Goal: Task Accomplishment & Management: Complete application form

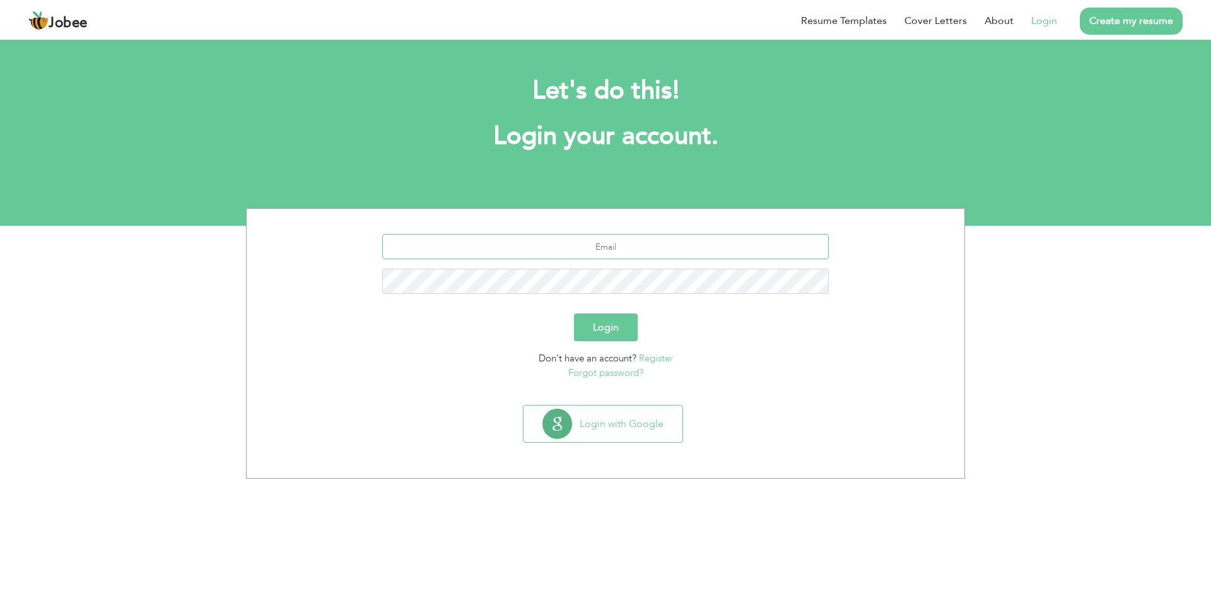
click at [607, 247] on input "text" at bounding box center [605, 246] width 447 height 25
type input "[EMAIL_ADDRESS][DOMAIN_NAME]"
click at [610, 329] on button "Login" at bounding box center [606, 327] width 64 height 28
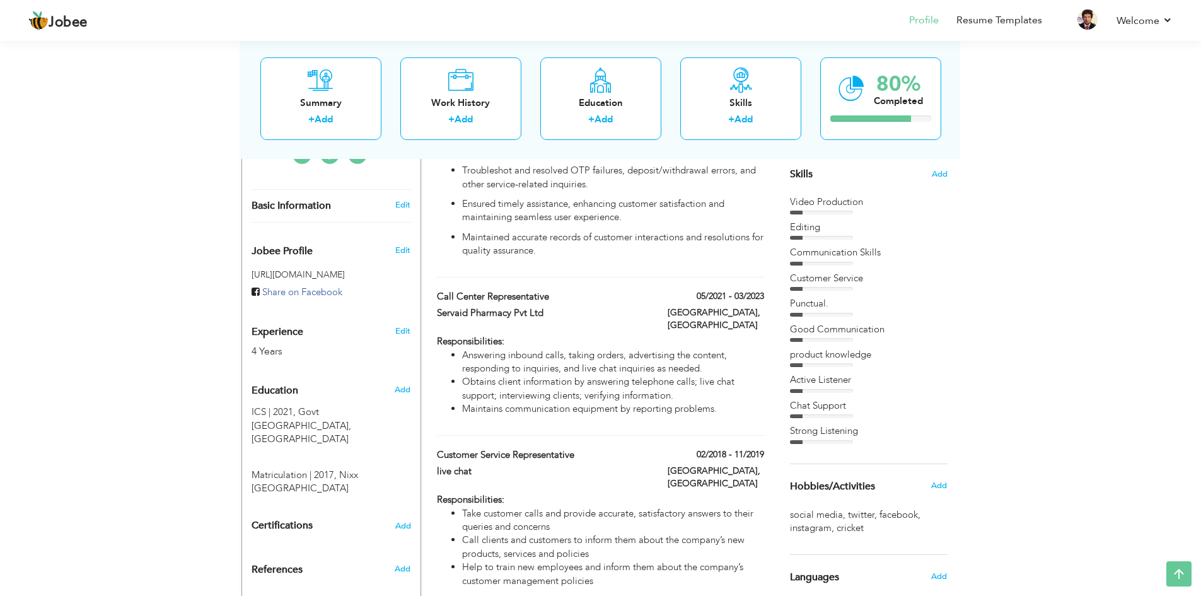
scroll to position [23, 0]
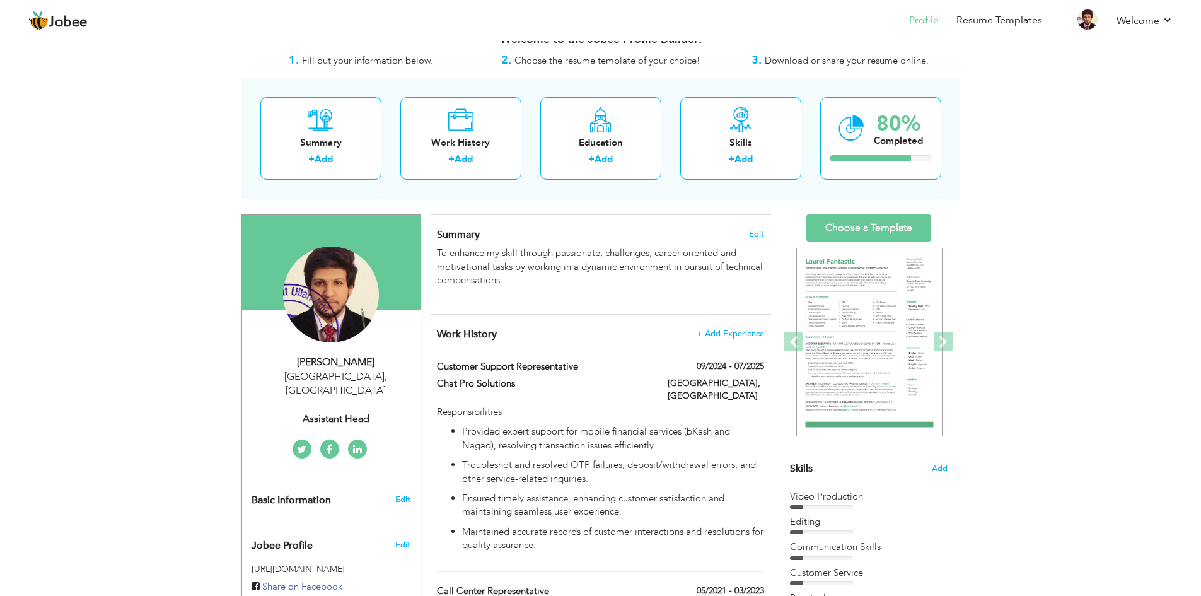
click at [1108, 285] on div "View Resume Export PDF Profile Summary Public Link Experience Education Awards …" at bounding box center [600, 526] width 1201 height 1023
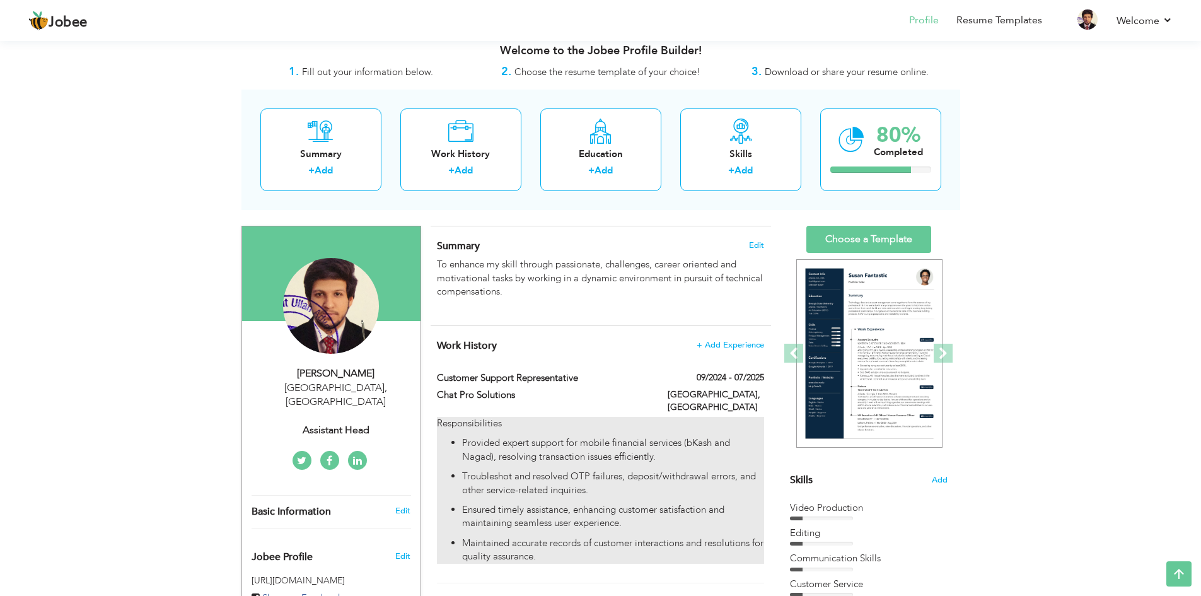
scroll to position [0, 0]
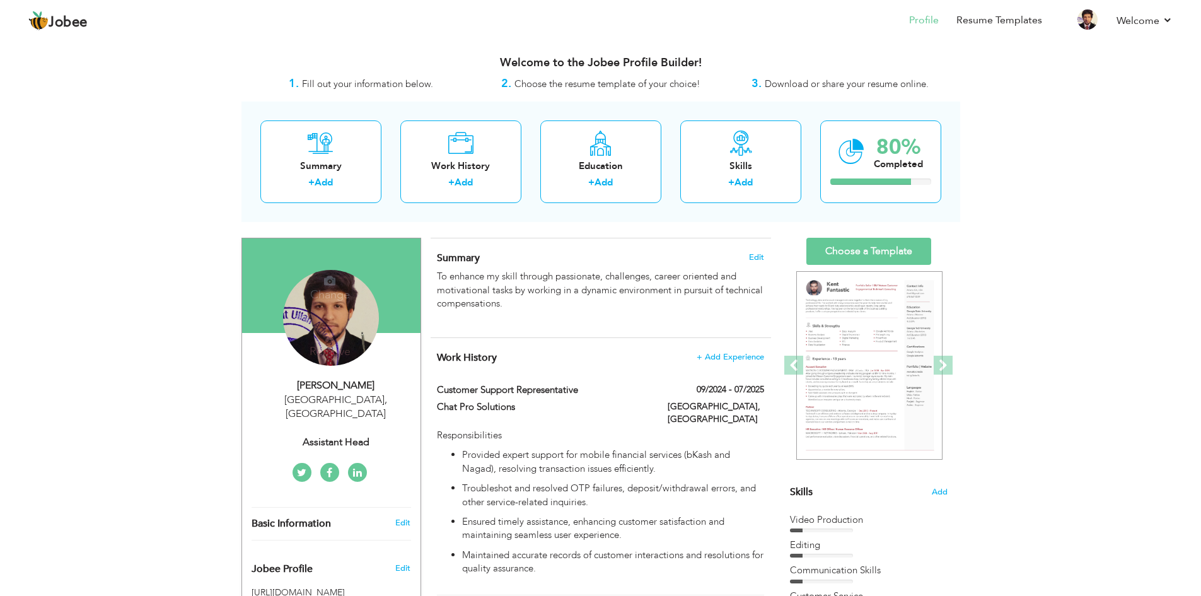
click at [336, 351] on h4 "Remove" at bounding box center [330, 344] width 90 height 27
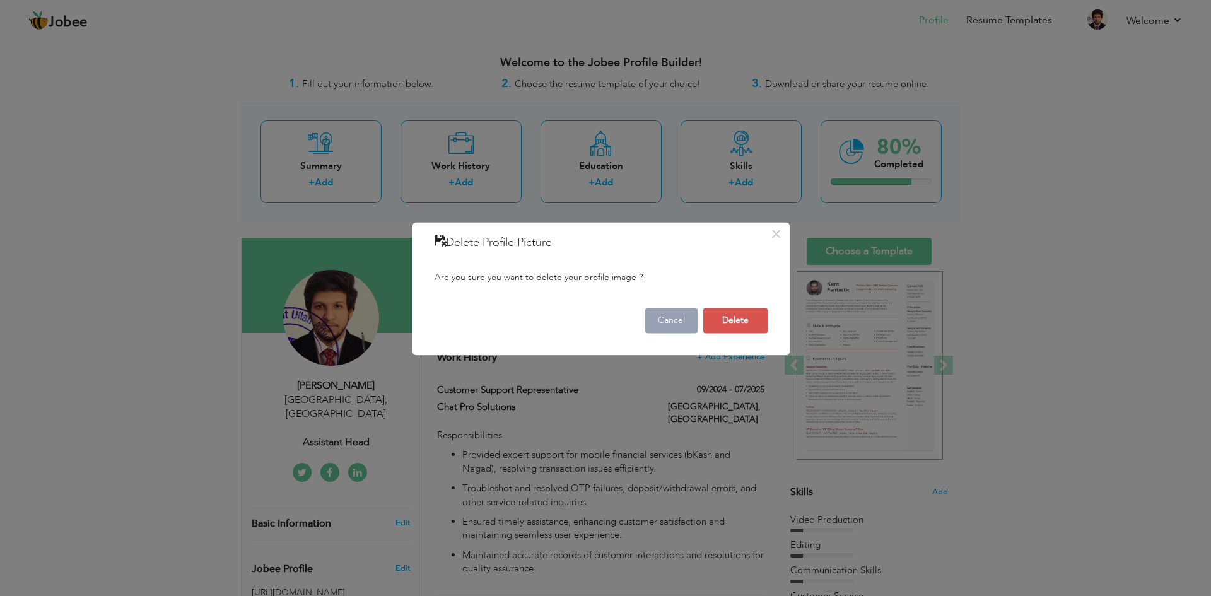
click at [677, 320] on button "Cancel" at bounding box center [671, 320] width 52 height 25
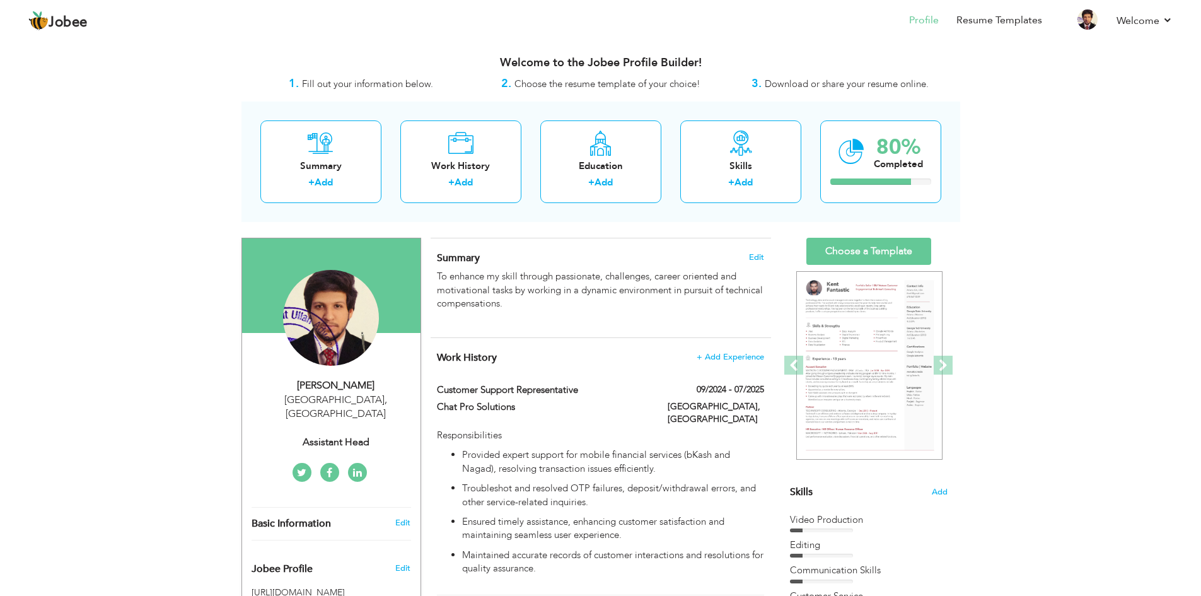
click at [298, 518] on span "Basic Information" at bounding box center [291, 523] width 79 height 11
type input "Muhammad"
type input "Aqib"
type input "03064438834"
select select "number:166"
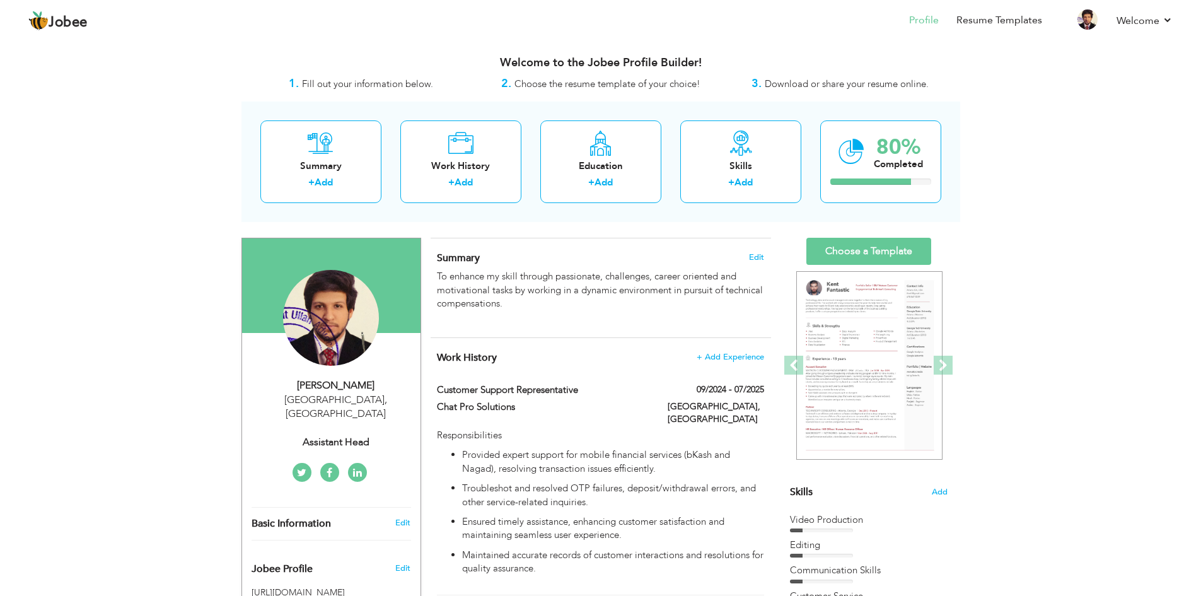
type input "[GEOGRAPHIC_DATA]"
select select "number:6"
type input "Assistant Head"
type input "[URL][DOMAIN_NAME][PERSON_NAME]"
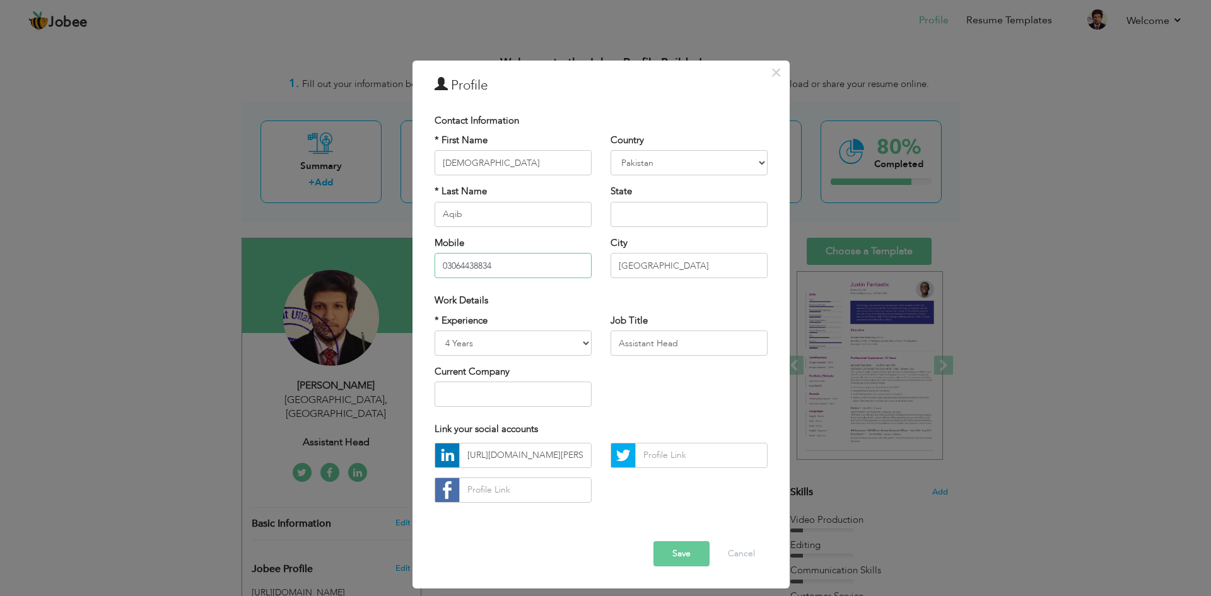
click at [468, 258] on input "03064438834" at bounding box center [513, 265] width 157 height 25
click at [520, 272] on input "03064438834" at bounding box center [513, 265] width 157 height 25
click at [441, 260] on input "03064438834" at bounding box center [513, 265] width 157 height 25
type input "0"
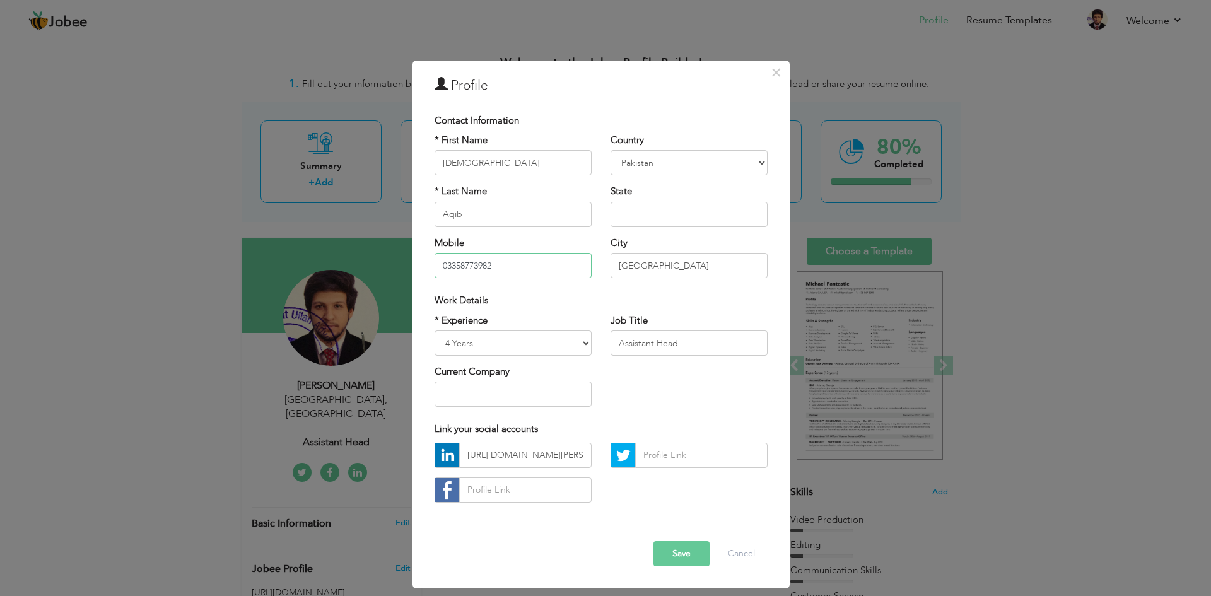
click at [505, 262] on input "03358773982" at bounding box center [513, 265] width 157 height 25
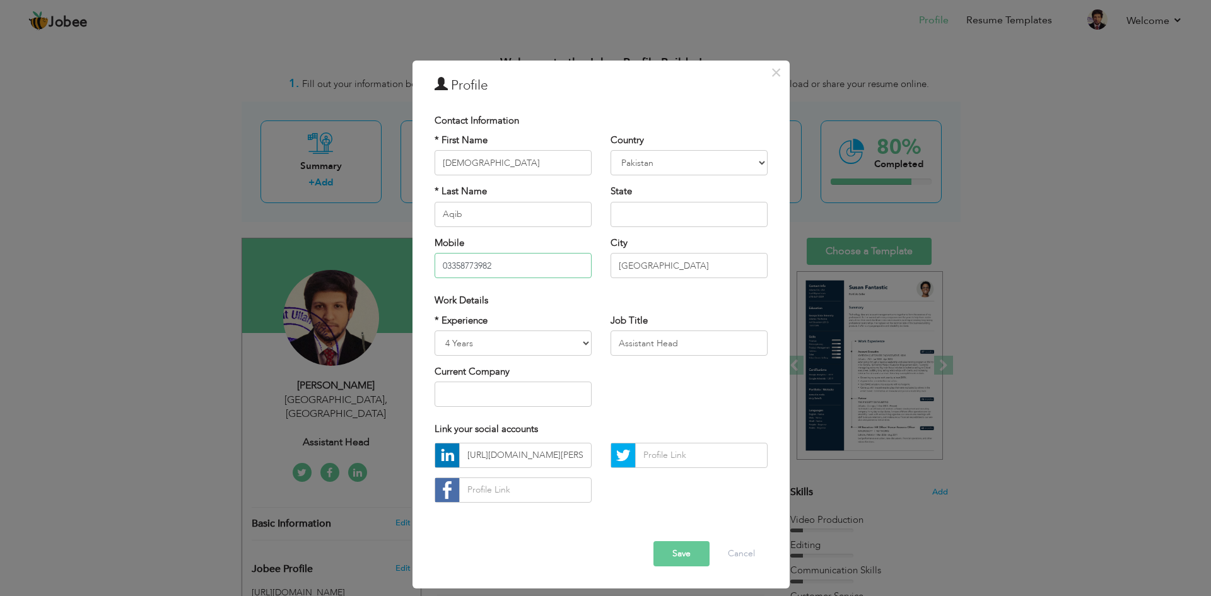
type input "03358773982"
click at [672, 553] on button "Save" at bounding box center [681, 553] width 56 height 25
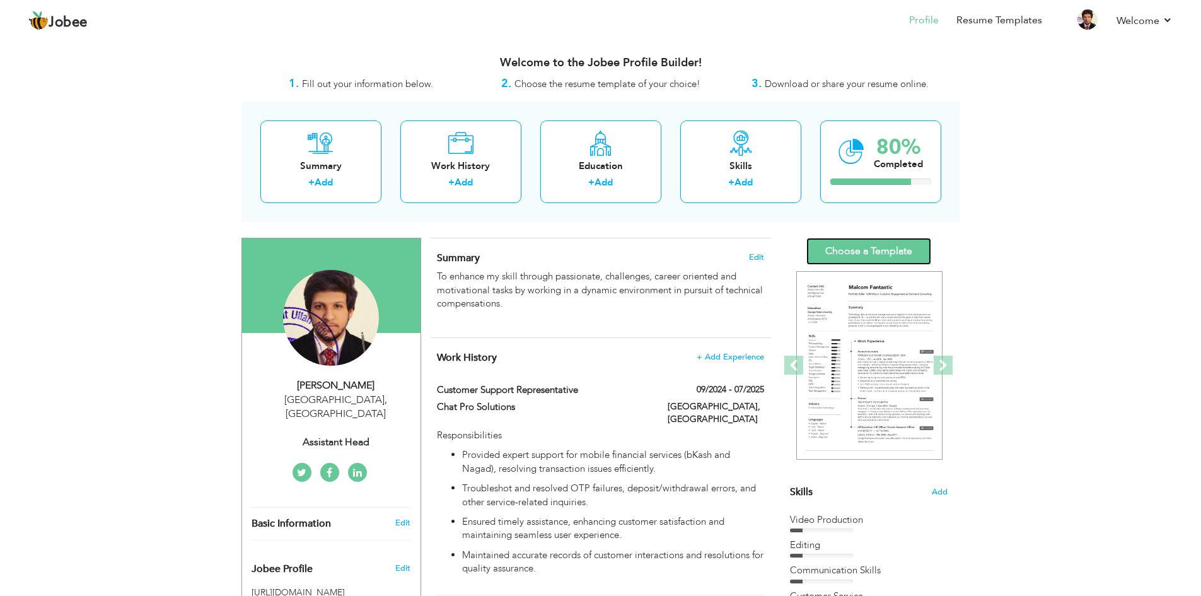
click at [892, 245] on link "Choose a Template" at bounding box center [869, 251] width 125 height 27
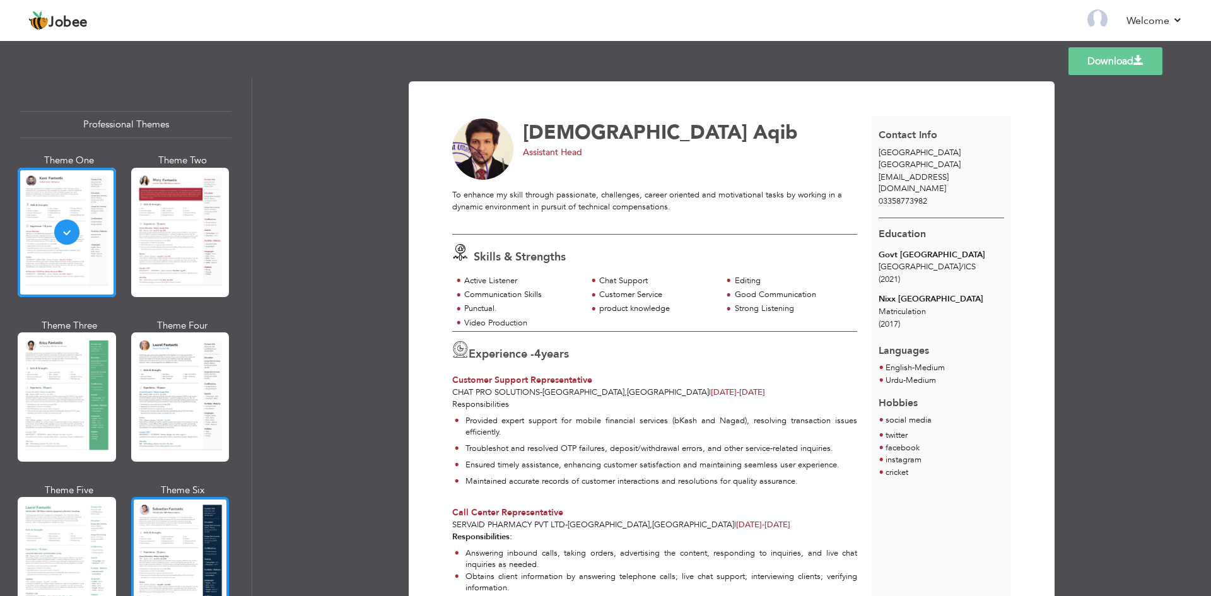
click at [177, 563] on div at bounding box center [180, 561] width 98 height 129
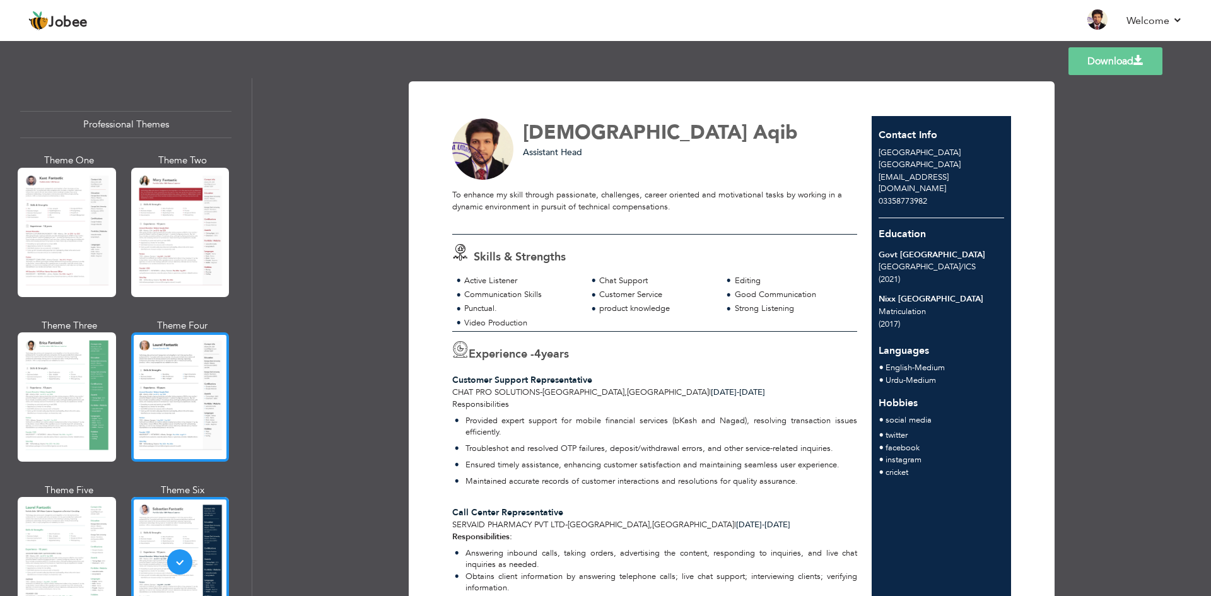
click at [166, 383] on div at bounding box center [180, 396] width 98 height 129
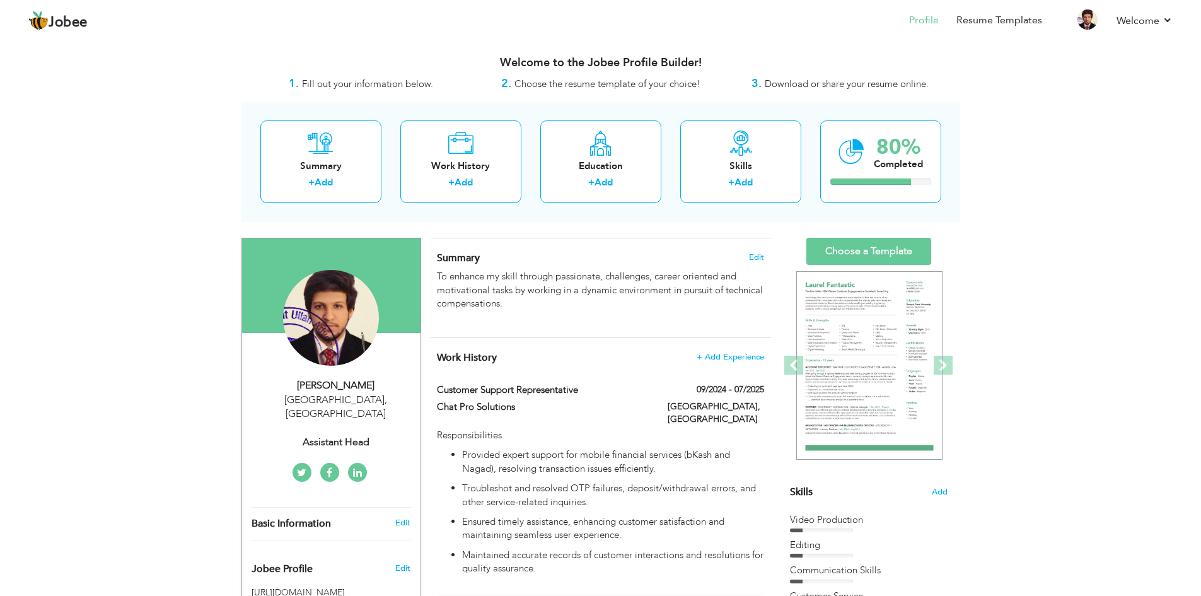
click at [337, 435] on div "Assistant Head" at bounding box center [336, 442] width 169 height 15
select select "number:166"
select select "number:6"
type input "Assistant Head"
type input "[URL][DOMAIN_NAME][PERSON_NAME]"
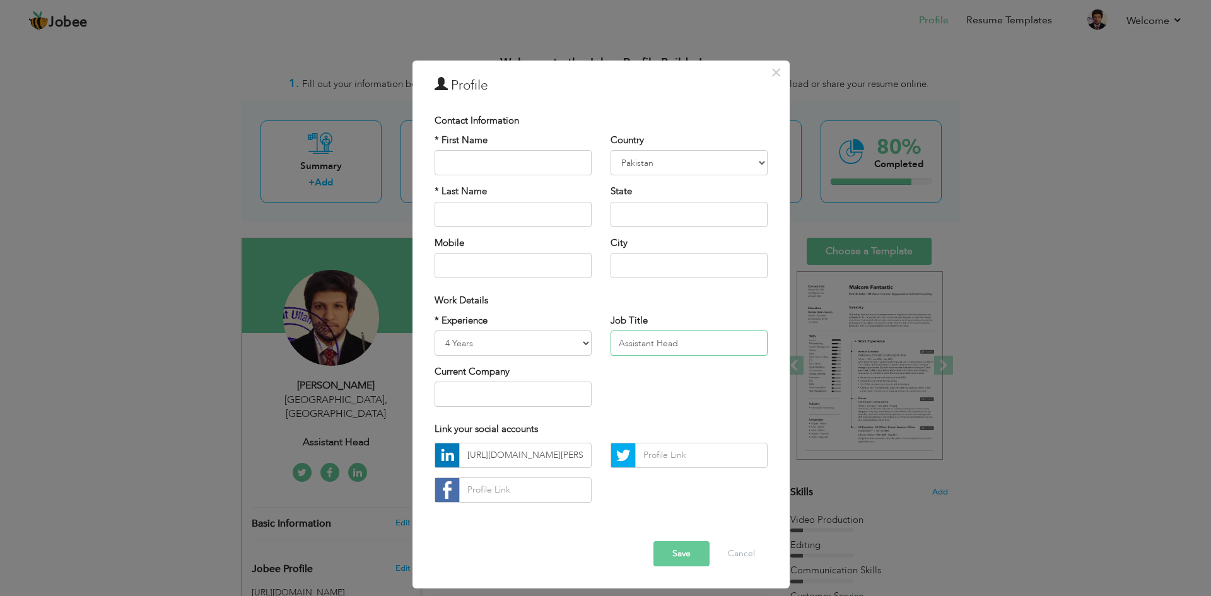
click at [645, 347] on input "Assistant Head" at bounding box center [688, 342] width 157 height 25
click at [746, 557] on button "Cancel" at bounding box center [741, 553] width 52 height 25
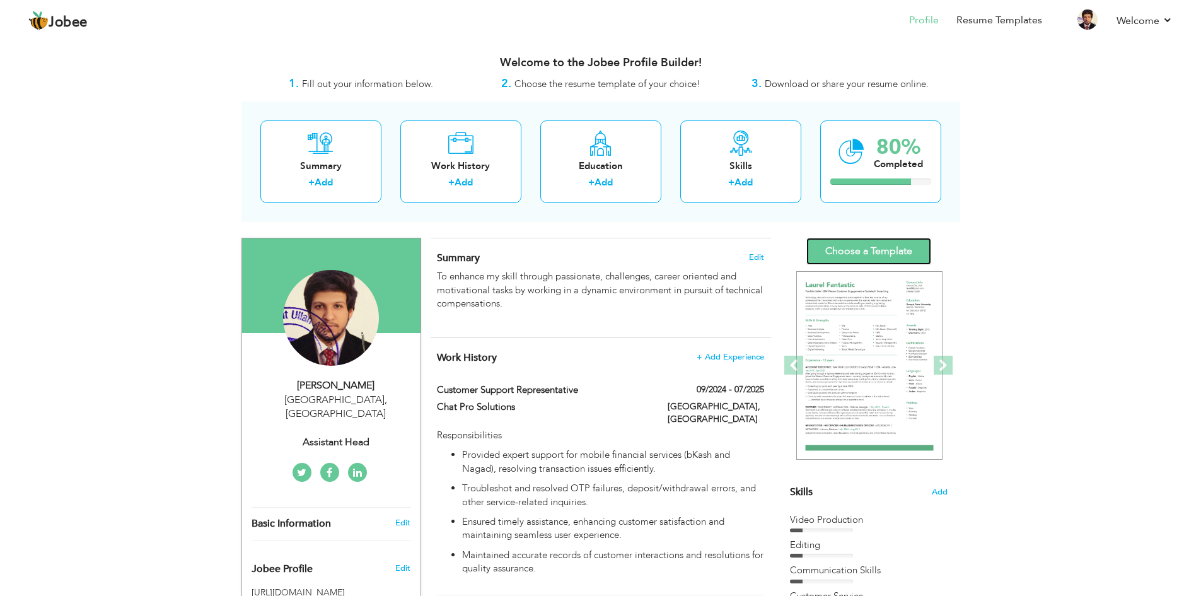
click at [873, 250] on link "Choose a Template" at bounding box center [869, 251] width 125 height 27
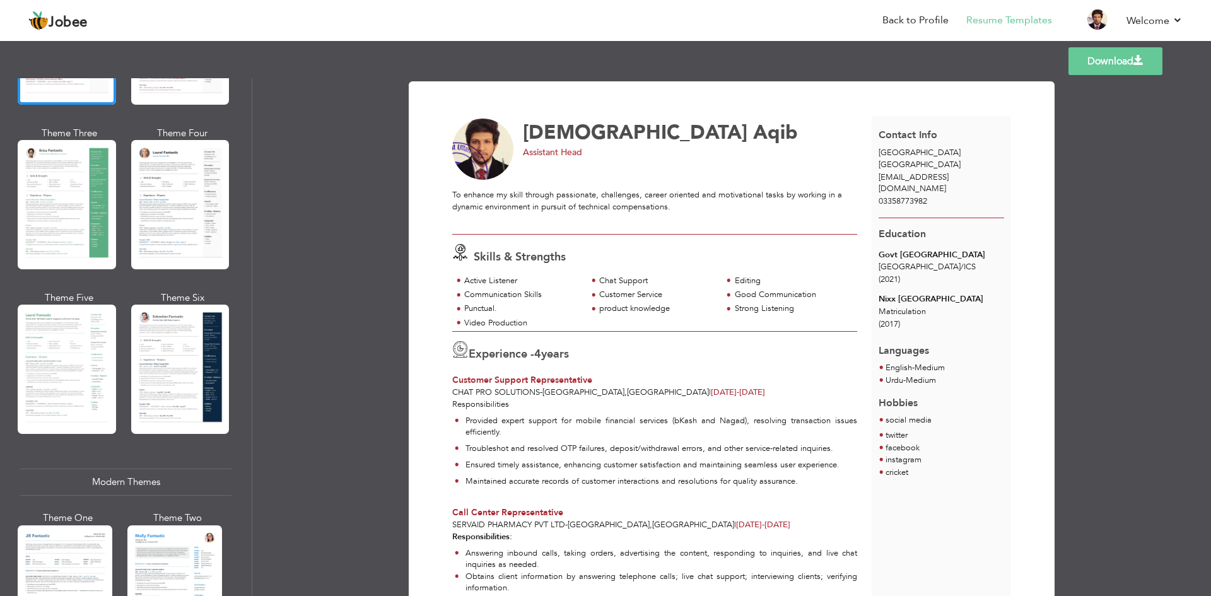
scroll to position [295, 0]
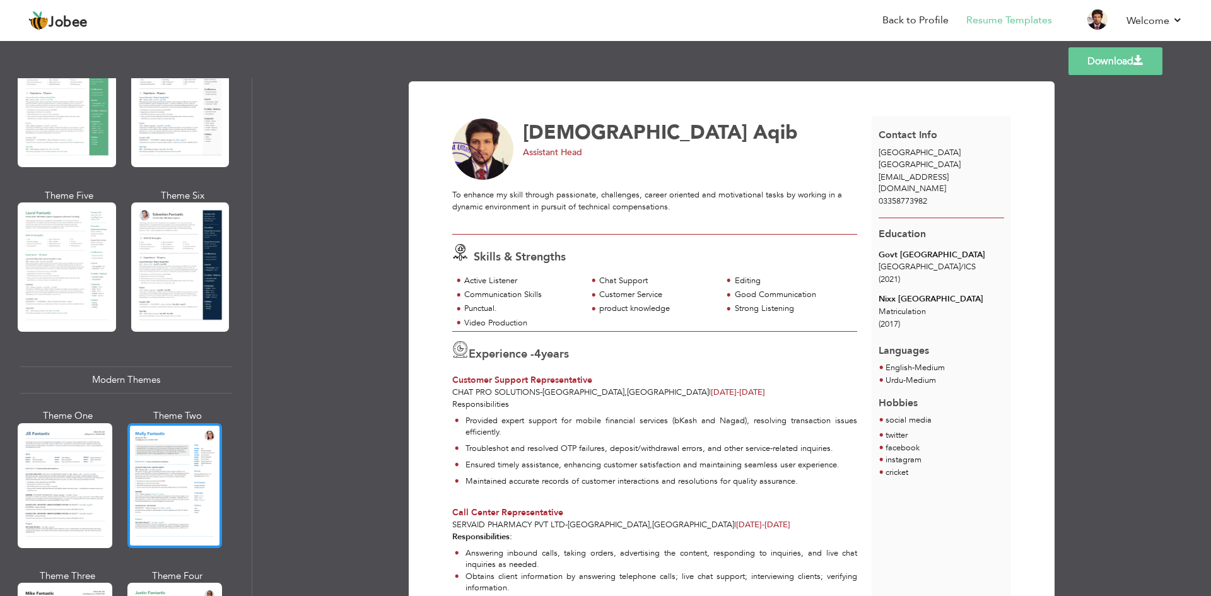
click at [165, 462] on div at bounding box center [174, 485] width 95 height 125
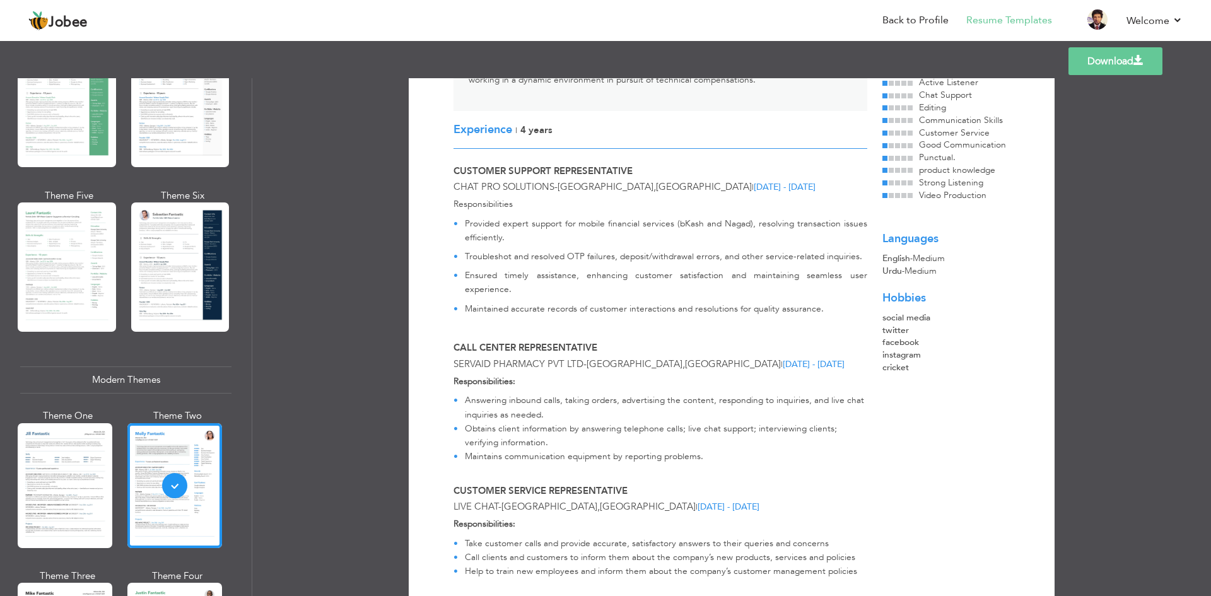
scroll to position [0, 0]
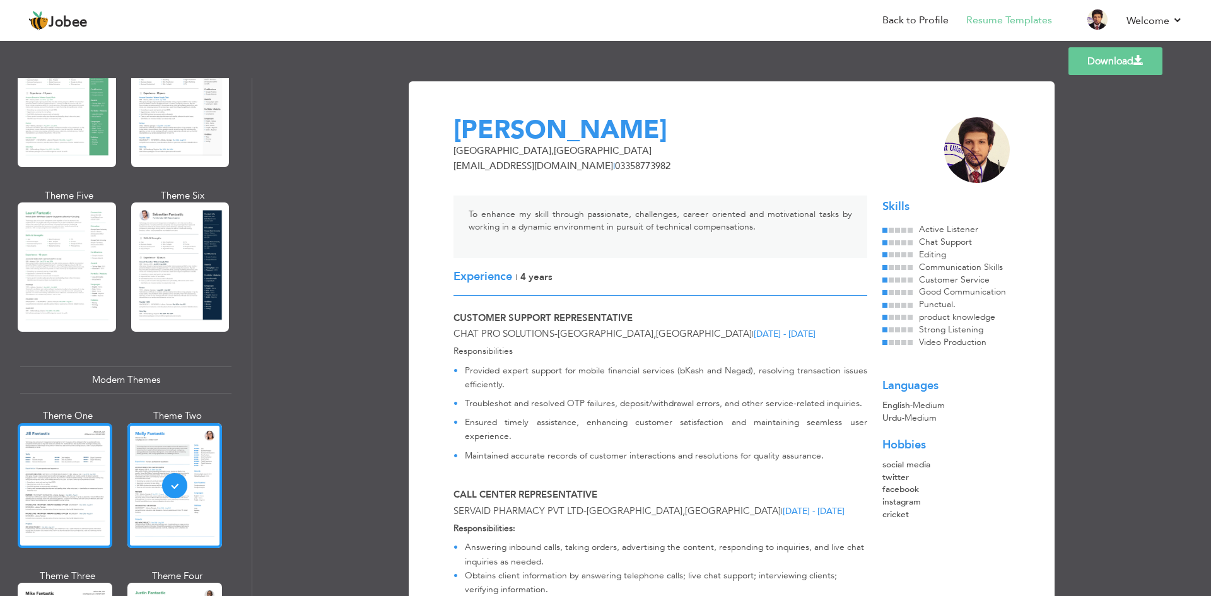
click at [42, 504] on div at bounding box center [65, 485] width 95 height 125
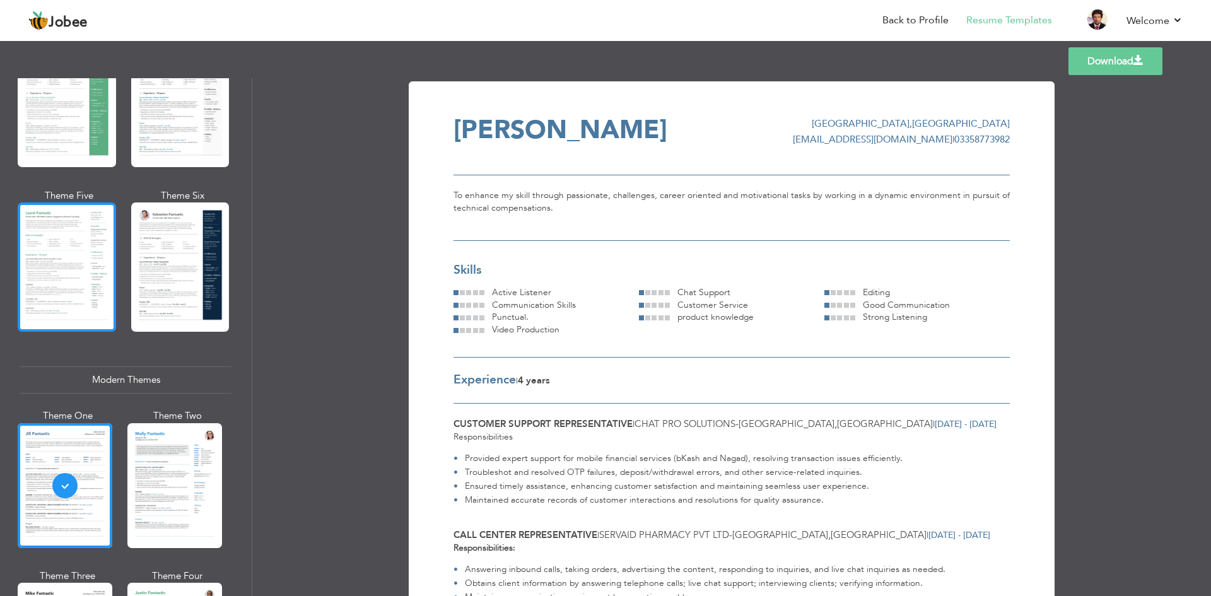
click at [77, 237] on div at bounding box center [67, 266] width 98 height 129
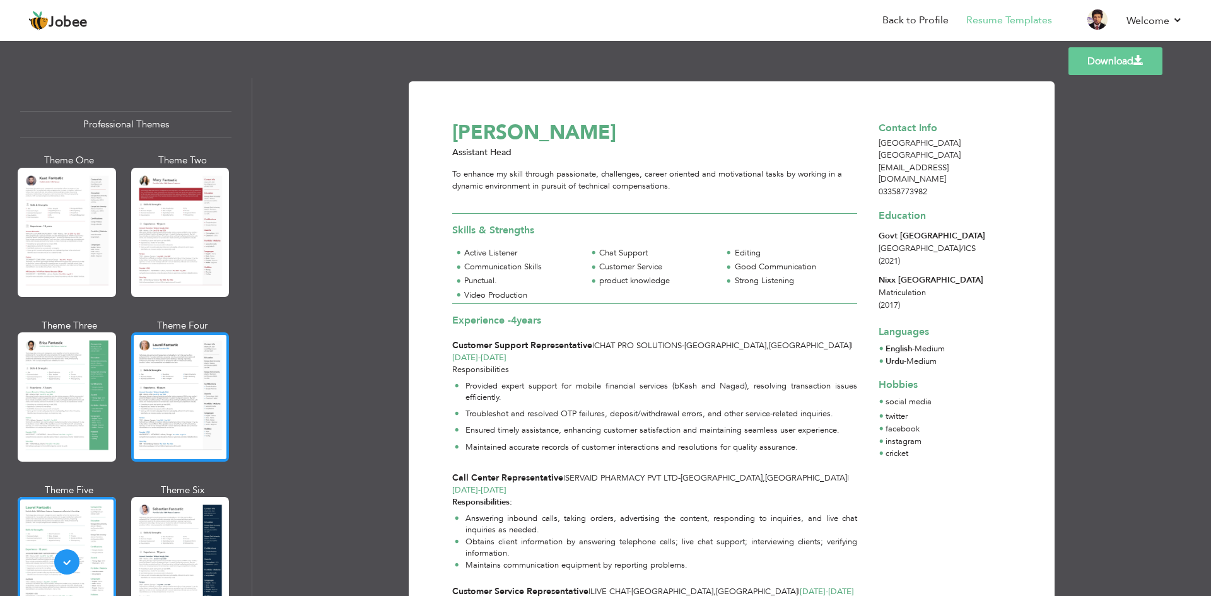
click at [184, 423] on div at bounding box center [180, 396] width 98 height 129
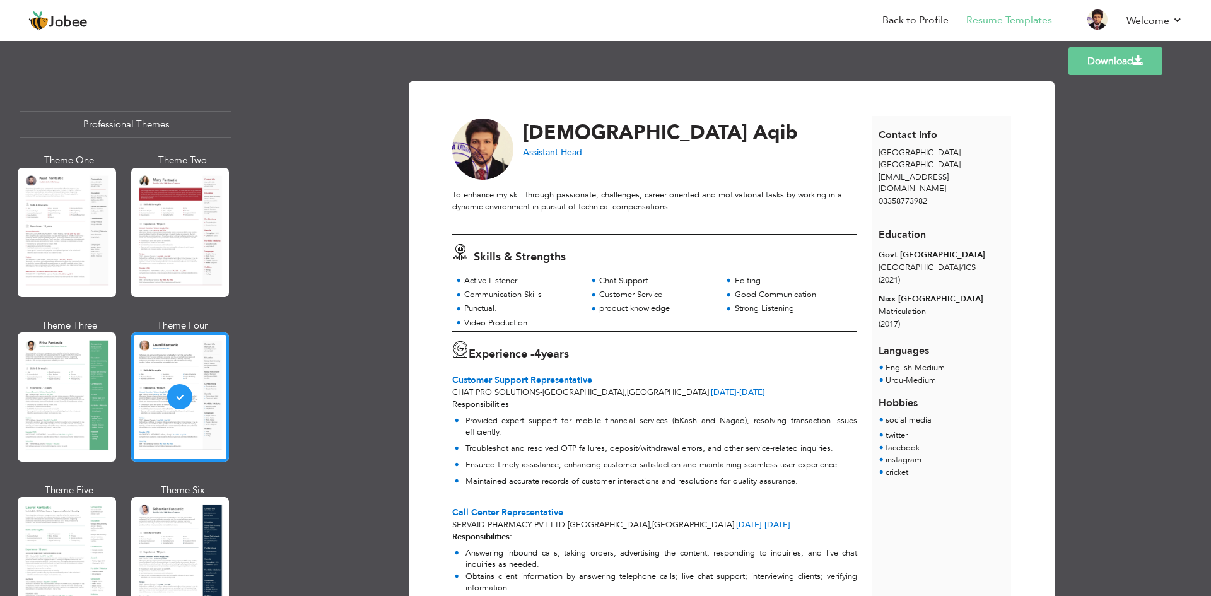
click at [1112, 58] on link "Download" at bounding box center [1115, 61] width 94 height 28
